Goal: Information Seeking & Learning: Compare options

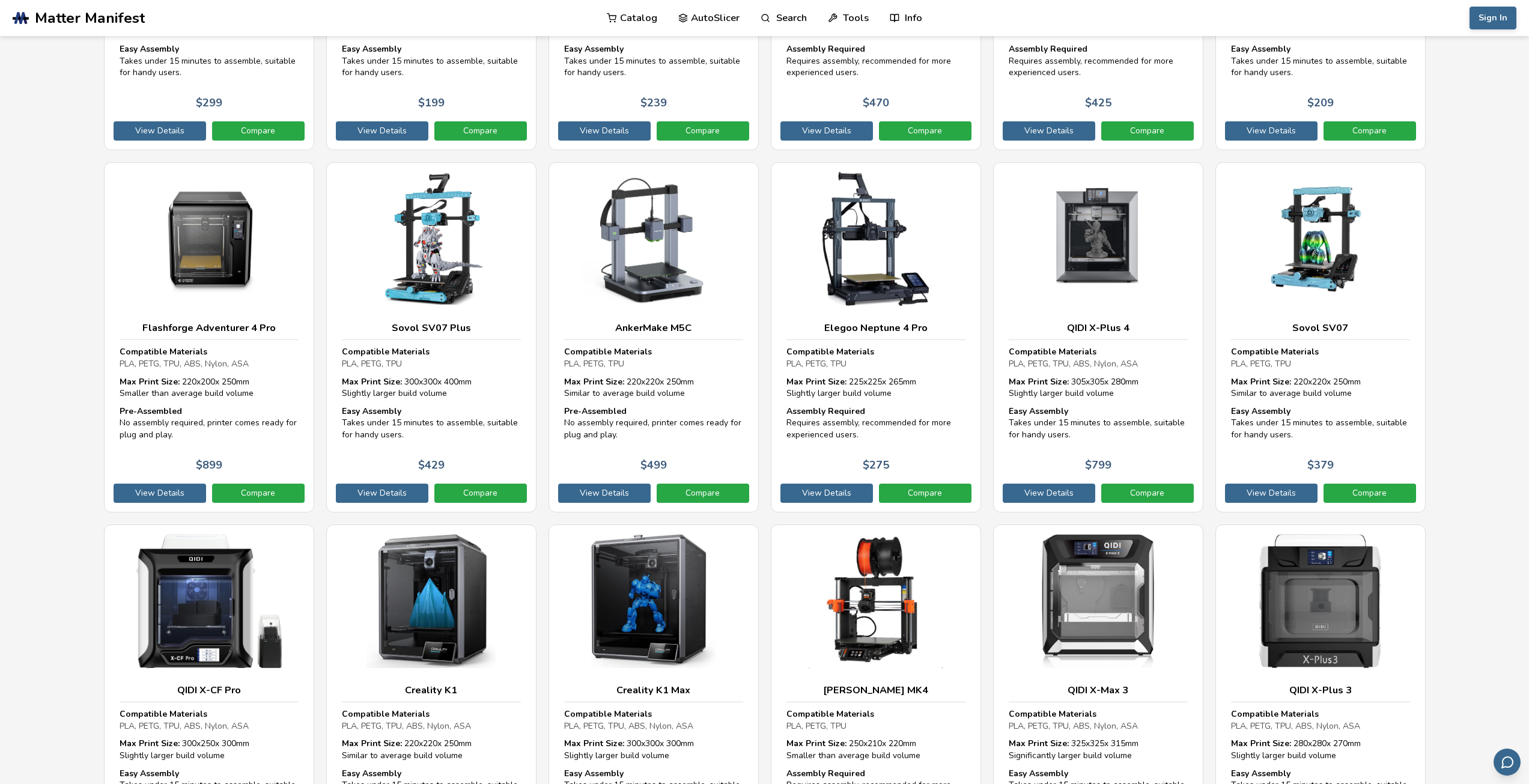
scroll to position [2244, 0]
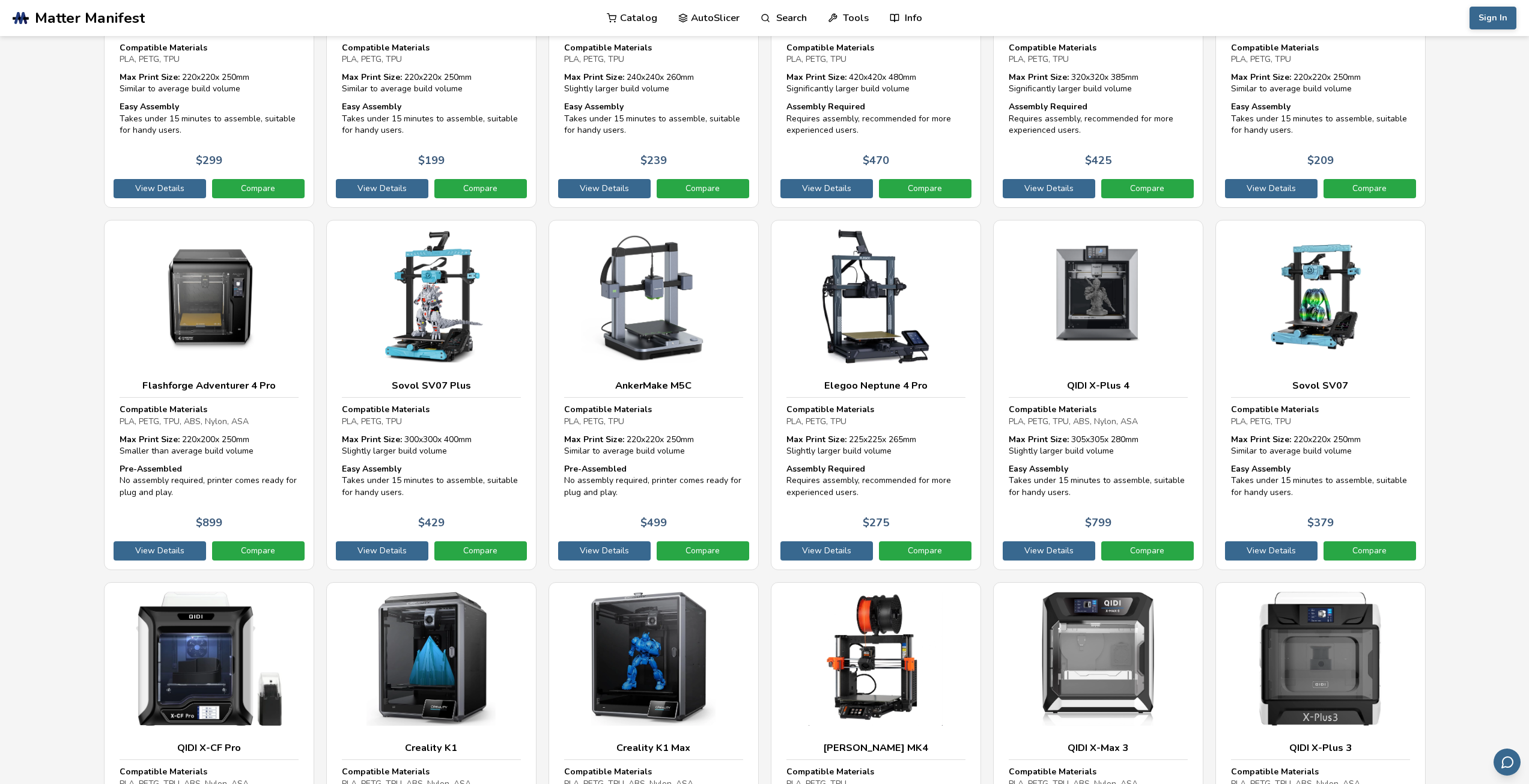
click at [626, 17] on link "Catalog" at bounding box center [632, 18] width 51 height 36
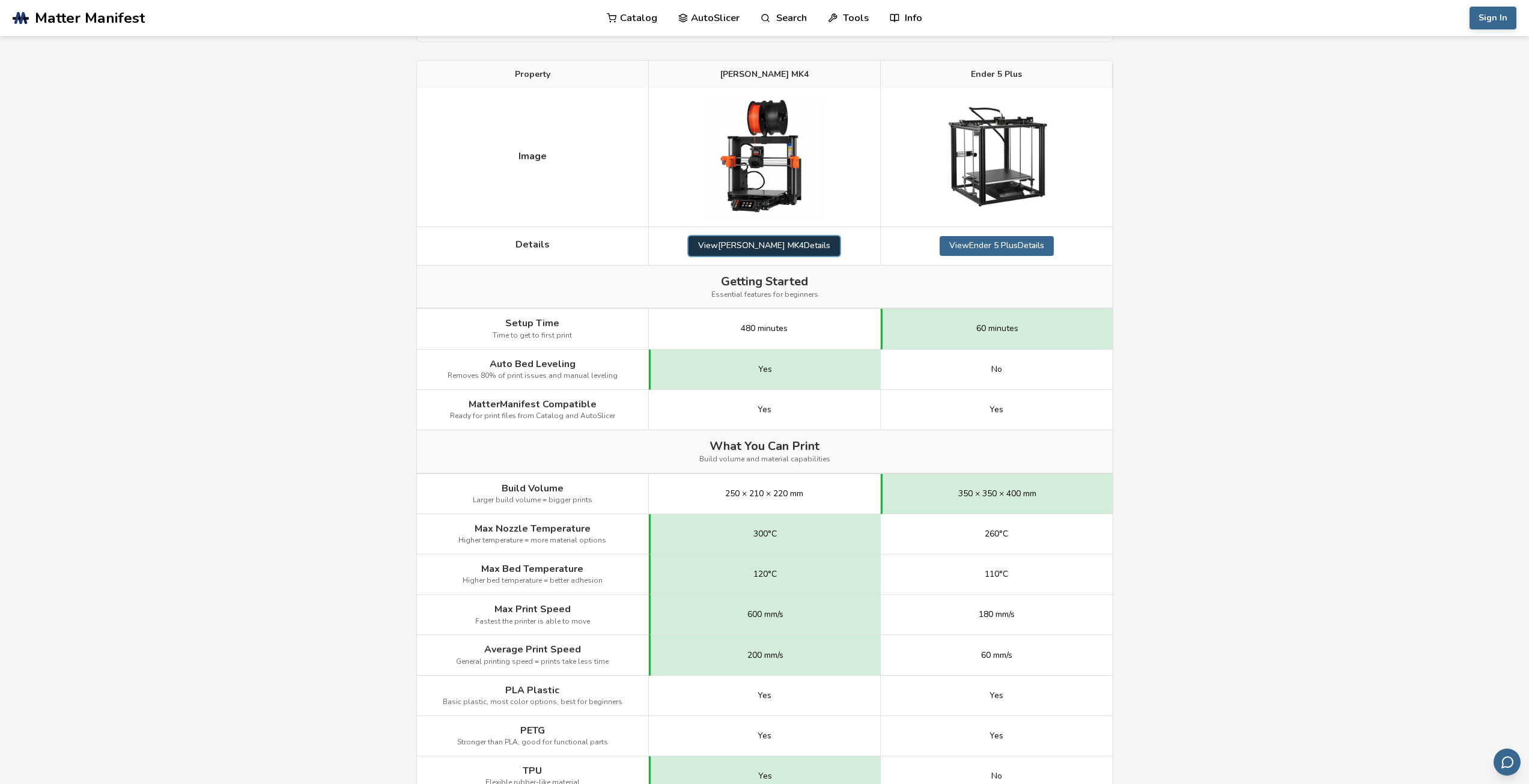
click at [791, 244] on link "View [PERSON_NAME] MK4 Details" at bounding box center [764, 246] width 152 height 19
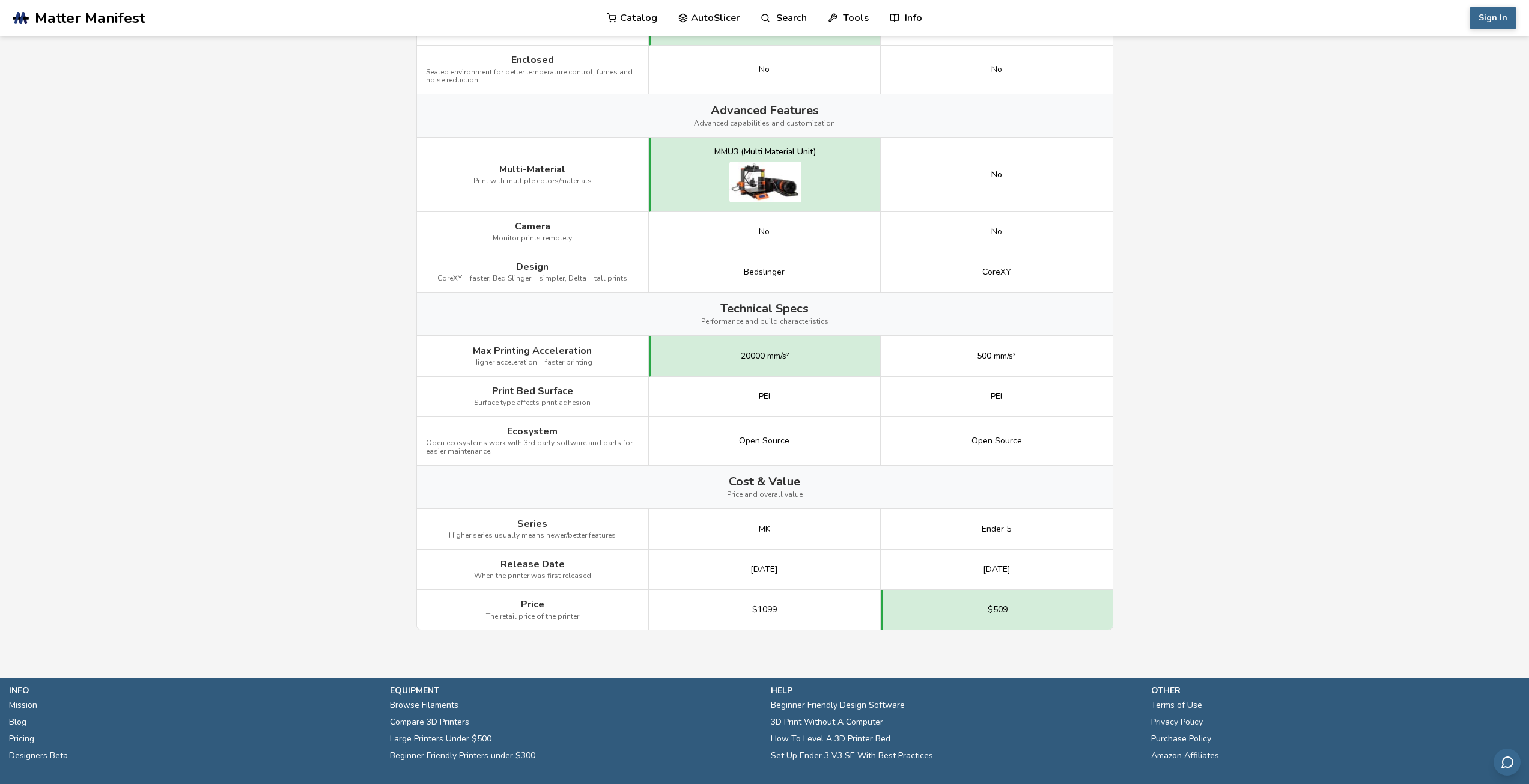
scroll to position [1256, 0]
